Goal: Find specific page/section: Find specific page/section

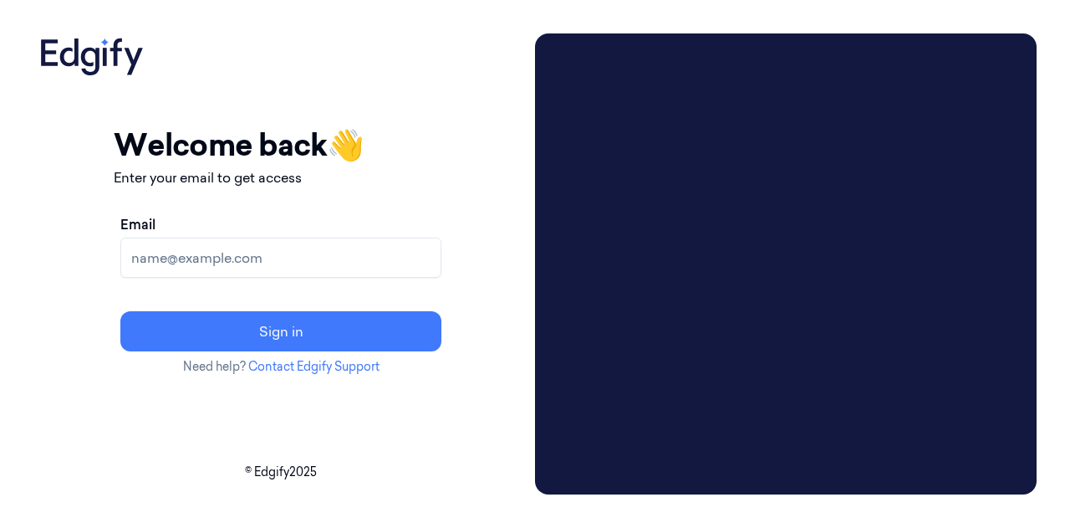
click at [261, 244] on input "Email" at bounding box center [280, 257] width 321 height 40
click at [261, 245] on input "Email" at bounding box center [280, 257] width 321 height 40
type input "[EMAIL_ADDRESS][PERSON_NAME][DOMAIN_NAME]"
click at [120, 311] on button "Sign in" at bounding box center [280, 331] width 321 height 40
click at [236, 252] on input "Email" at bounding box center [280, 257] width 321 height 40
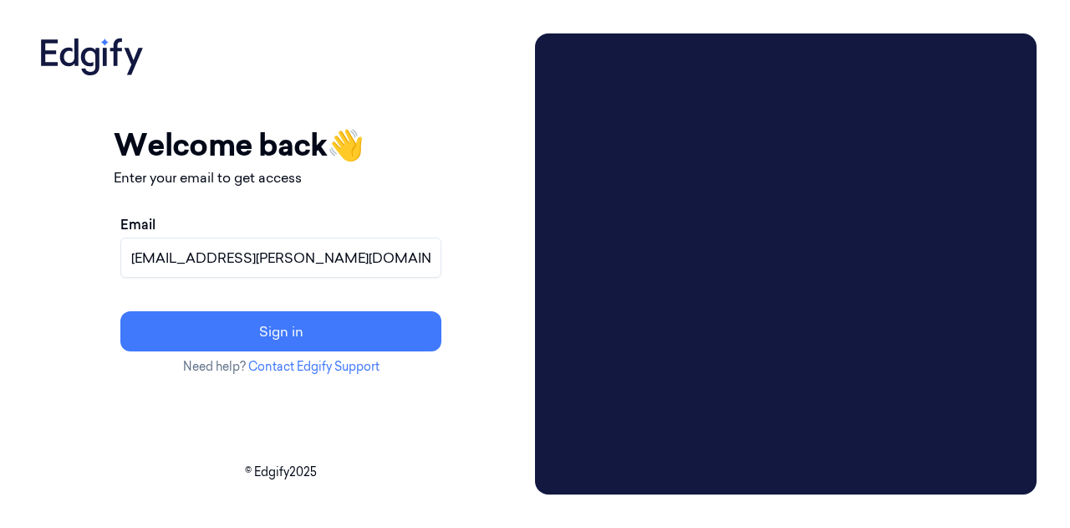
type input "[EMAIL_ADDRESS][PERSON_NAME][DOMAIN_NAME]"
click at [120, 311] on button "Sign in" at bounding box center [280, 331] width 321 height 40
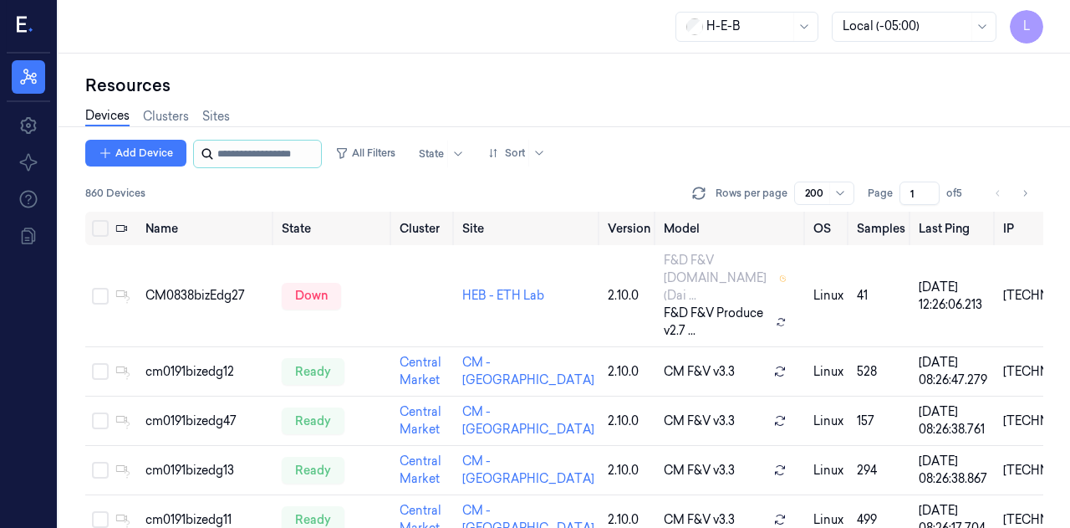
click at [254, 145] on input "string" at bounding box center [267, 153] width 100 height 27
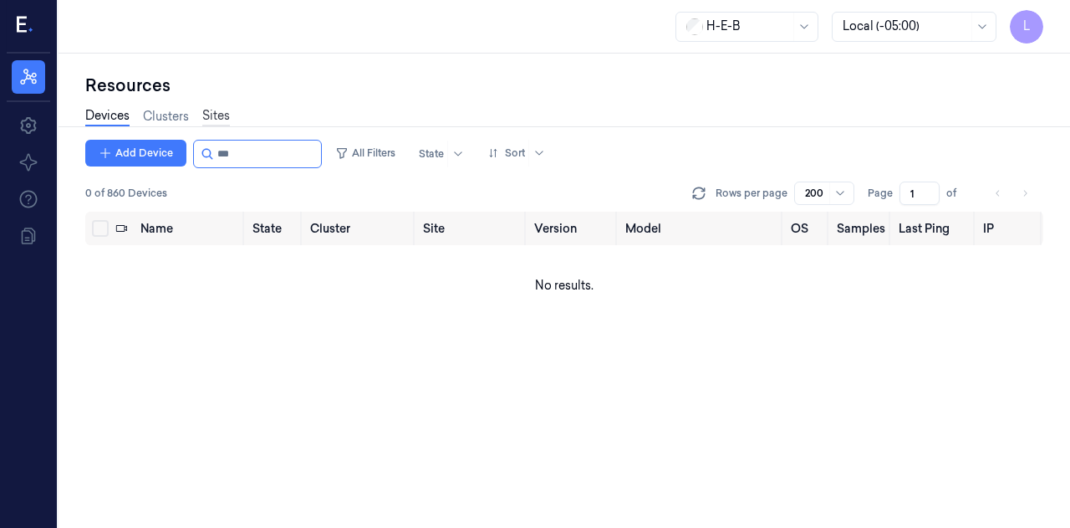
type input "***"
click at [219, 112] on link "Sites" at bounding box center [216, 116] width 28 height 19
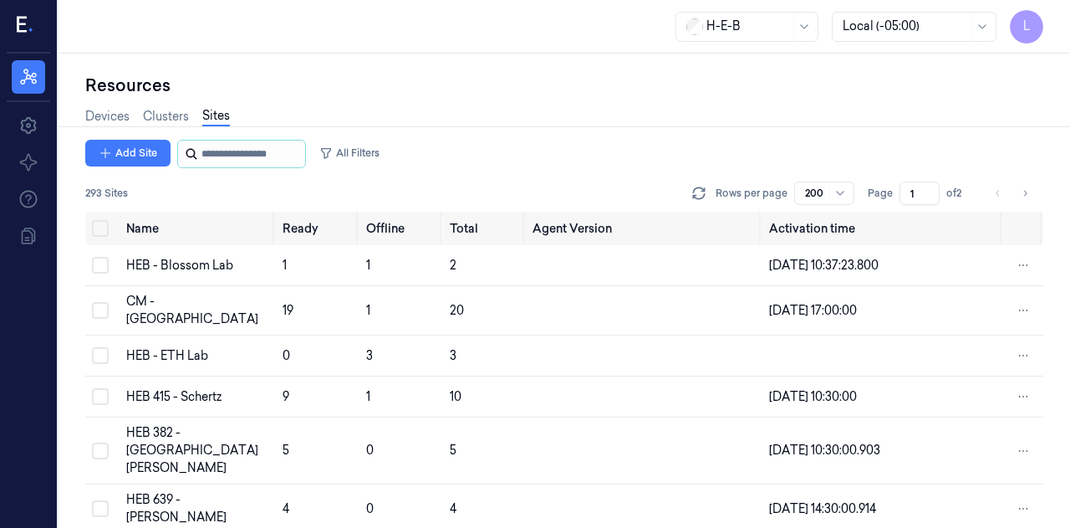
click at [212, 160] on input "string" at bounding box center [252, 153] width 100 height 27
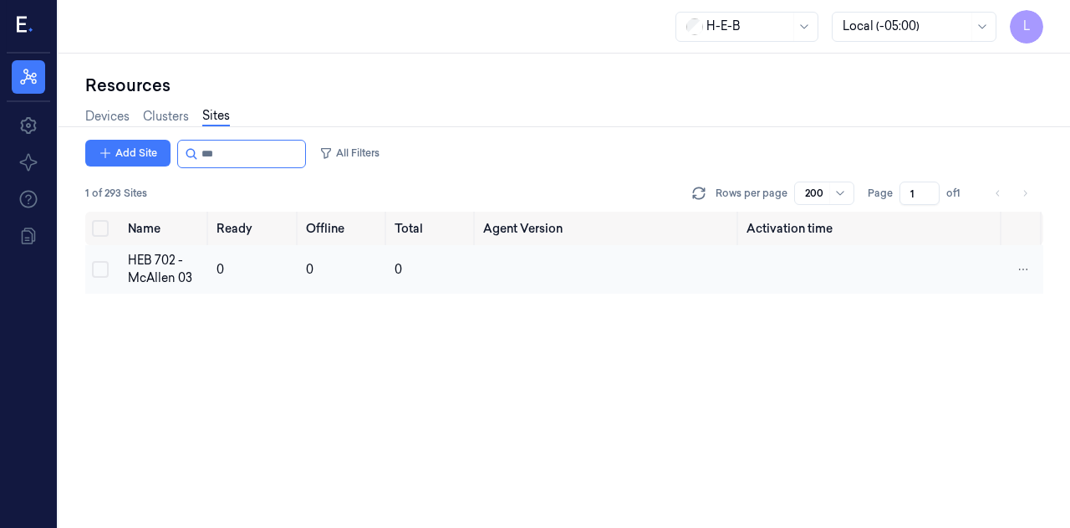
type input "***"
click at [154, 287] on td "HEB 702 - McAllen 03" at bounding box center [165, 269] width 89 height 48
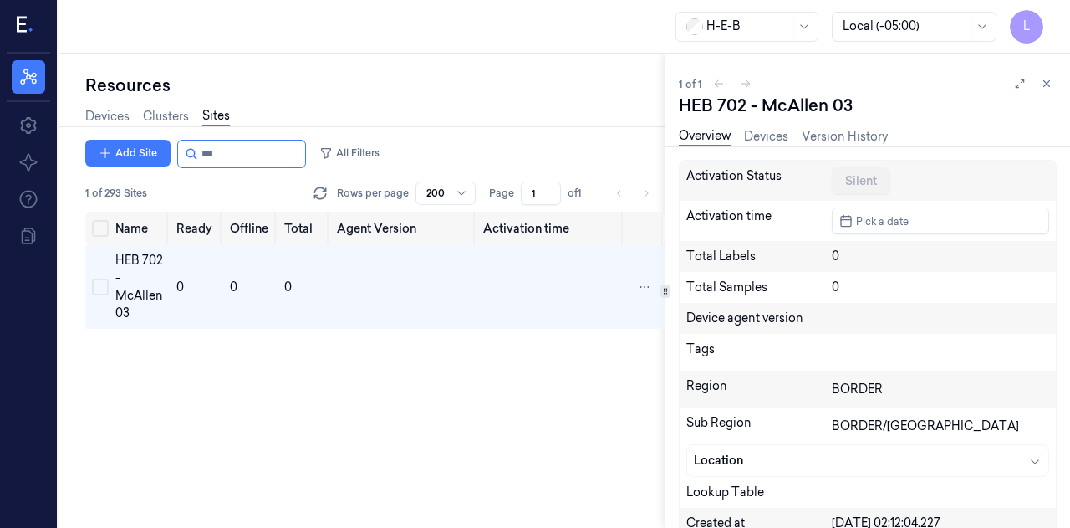
click at [526, 378] on div "Name Ready Offline Total Agent Version Activation time HEB 702 - McAllen 03 0 0…" at bounding box center [374, 370] width 579 height 316
